Goal: Use online tool/utility: Utilize a website feature to perform a specific function

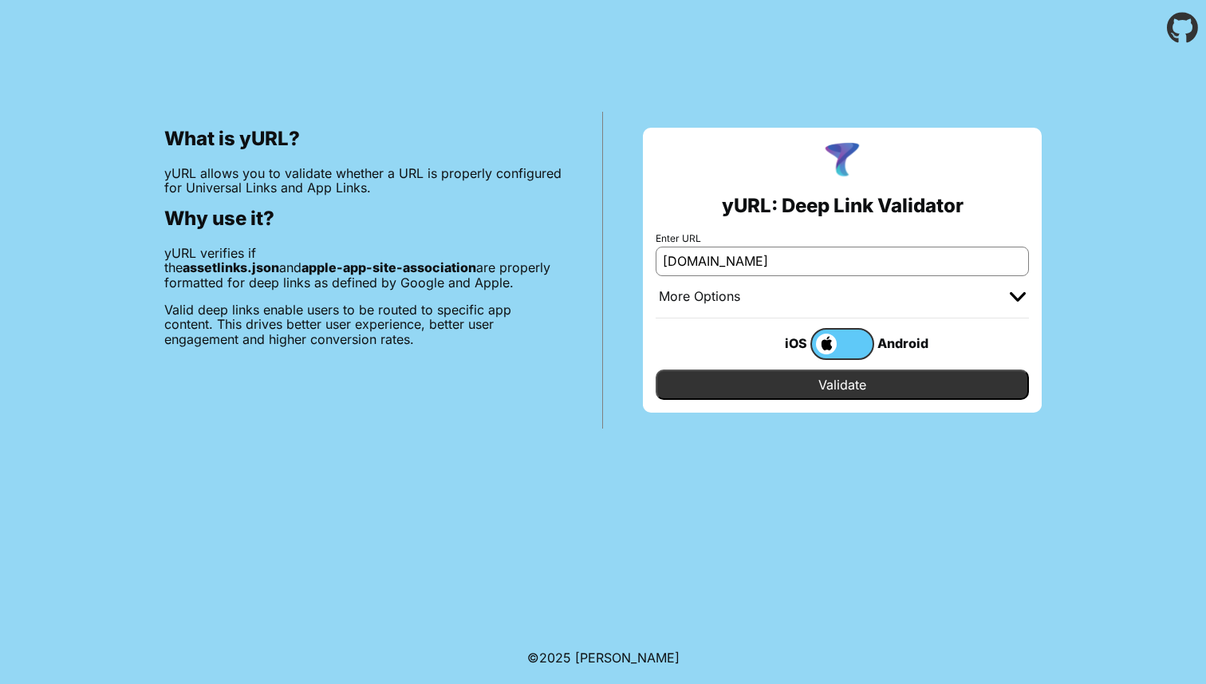
type input "[DOMAIN_NAME]"
click at [763, 399] on input "Validate" at bounding box center [842, 384] width 373 height 30
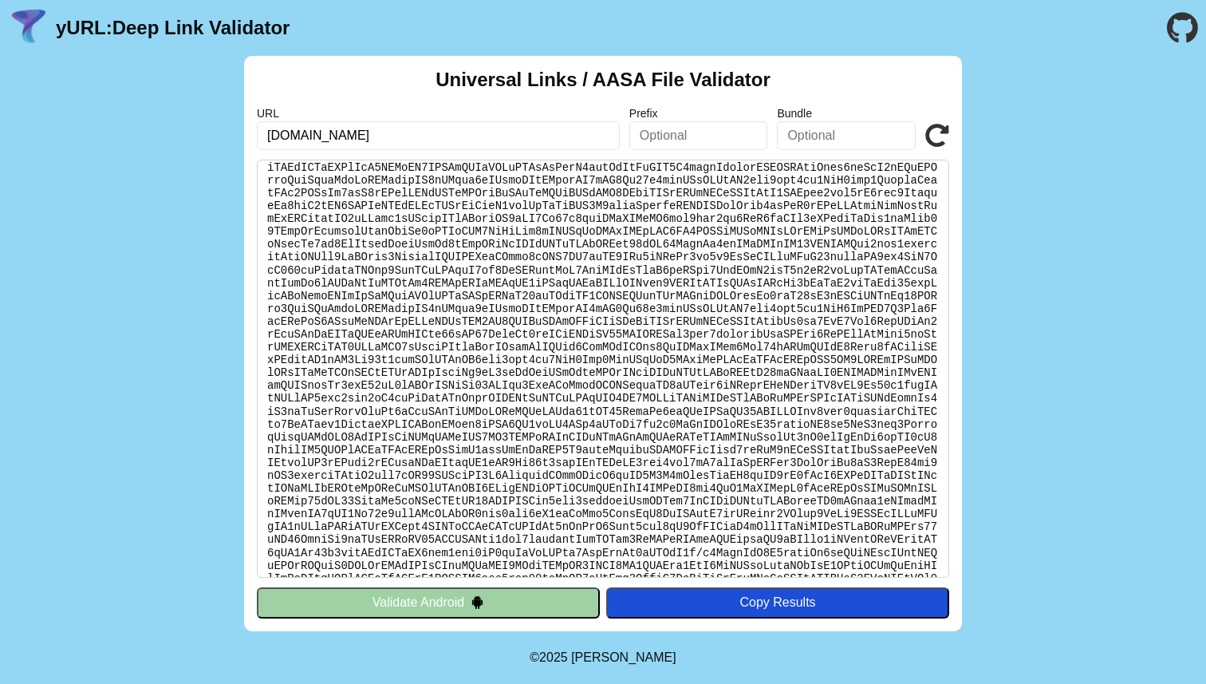
scroll to position [4879, 0]
